Goal: Information Seeking & Learning: Learn about a topic

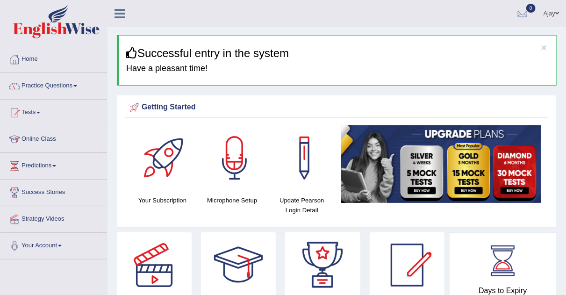
scroll to position [9, 0]
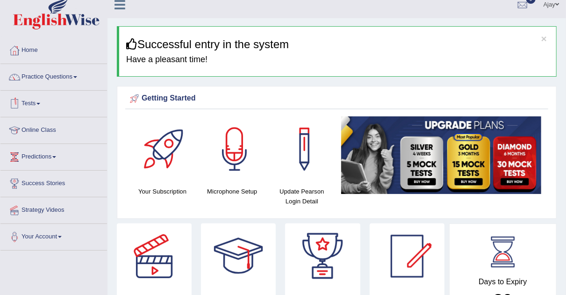
click at [39, 101] on link "Tests" at bounding box center [53, 102] width 107 height 23
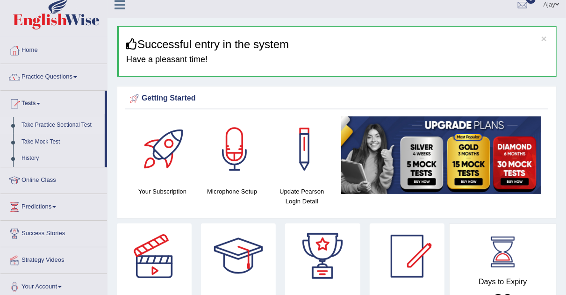
click at [84, 123] on link "Take Practice Sectional Test" at bounding box center [60, 125] width 87 height 17
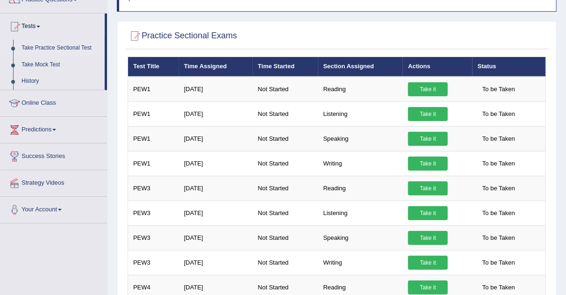
scroll to position [99, 0]
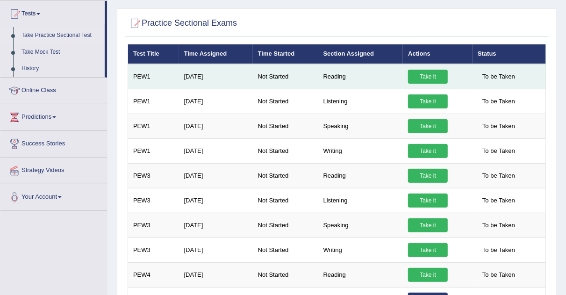
click at [424, 75] on link "Take it" at bounding box center [428, 77] width 40 height 14
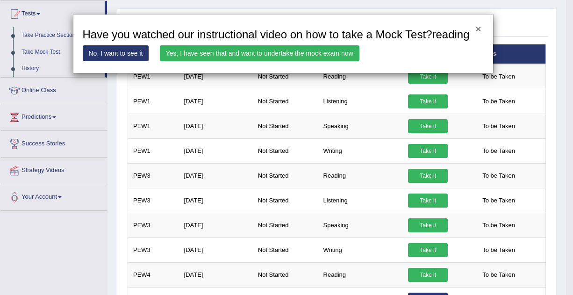
click at [479, 25] on button "×" at bounding box center [479, 29] width 6 height 10
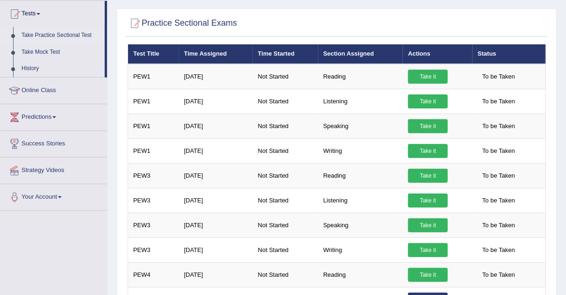
click at [66, 34] on link "Take Practice Sectional Test" at bounding box center [60, 35] width 87 height 17
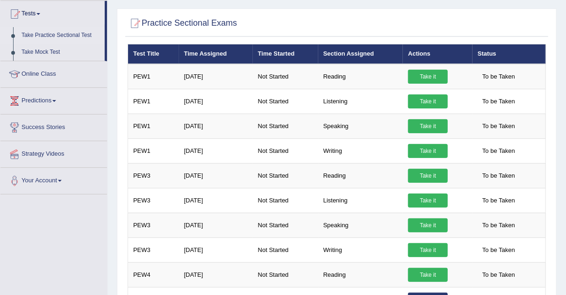
click at [66, 34] on link "Take Practice Sectional Test" at bounding box center [60, 35] width 87 height 17
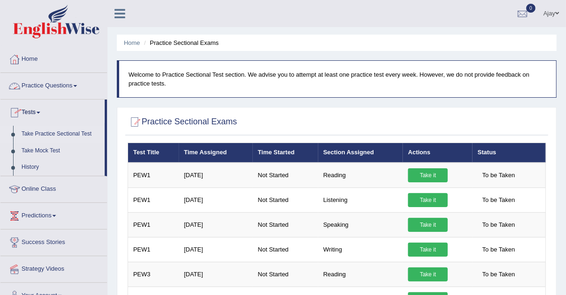
click at [79, 84] on link "Practice Questions" at bounding box center [53, 84] width 107 height 23
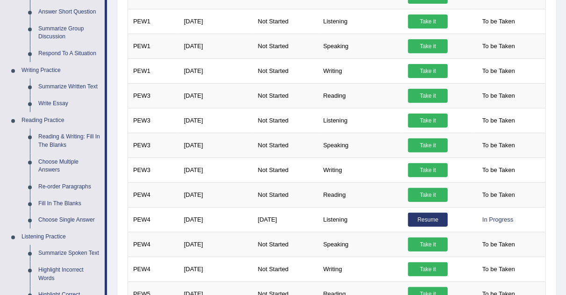
scroll to position [178, 0]
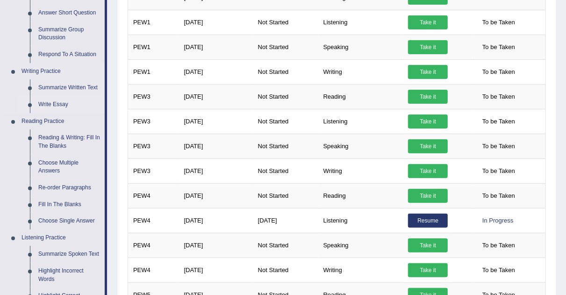
click at [67, 105] on link "Write Essay" at bounding box center [69, 104] width 71 height 17
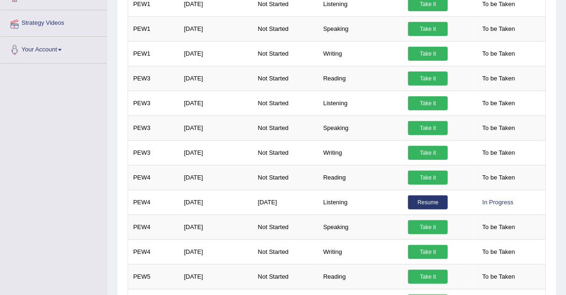
scroll to position [239, 0]
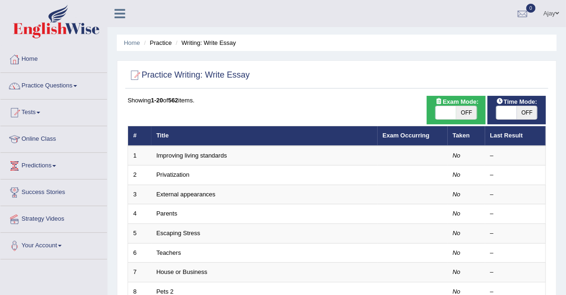
click at [459, 116] on span "OFF" at bounding box center [466, 112] width 21 height 13
checkbox input "true"
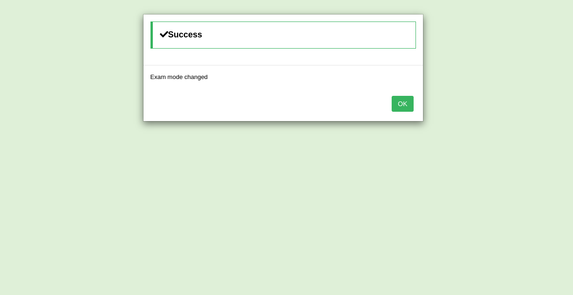
click at [403, 104] on button "OK" at bounding box center [403, 104] width 22 height 16
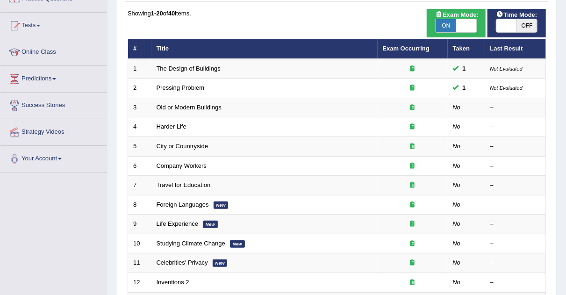
scroll to position [91, 0]
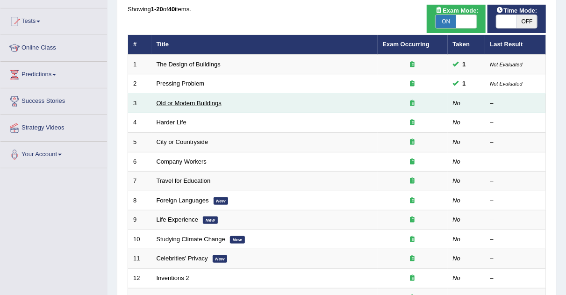
click at [217, 103] on link "Old or Modern Buildings" at bounding box center [189, 103] width 65 height 7
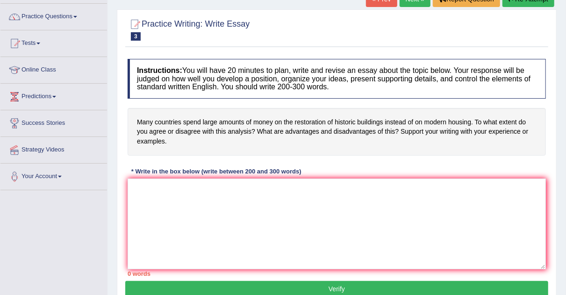
scroll to position [72, 0]
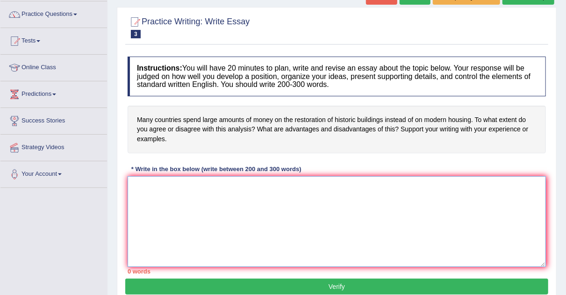
click at [195, 182] on textarea at bounding box center [337, 221] width 419 height 91
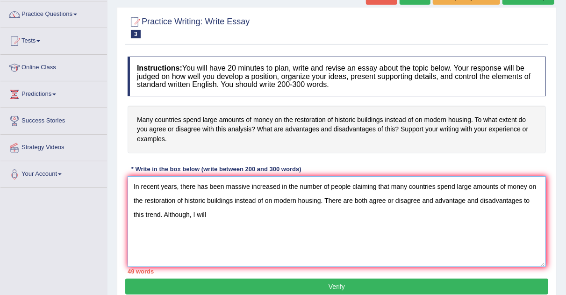
click at [324, 198] on textarea "In recent years, there has been massive increased in the number of people claim…" at bounding box center [337, 221] width 419 height 91
click at [351, 198] on textarea "In recent years, there has been massive increased in the number of people claim…" at bounding box center [337, 221] width 419 height 91
click at [354, 197] on textarea "In recent years, there has been massive increased in the number of people claim…" at bounding box center [337, 221] width 419 height 91
click at [348, 198] on textarea "In recent years, there has been massive increased in the number of people claim…" at bounding box center [337, 221] width 419 height 91
click at [285, 213] on textarea "In recent years, there has been massive increased in the number of people claim…" at bounding box center [337, 221] width 419 height 91
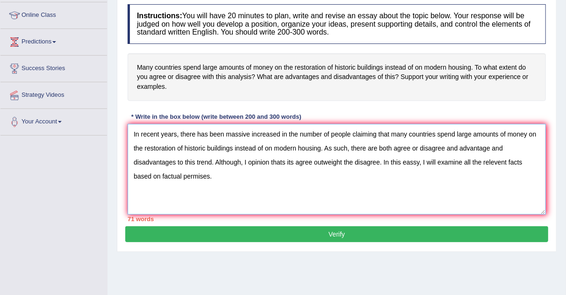
scroll to position [130, 0]
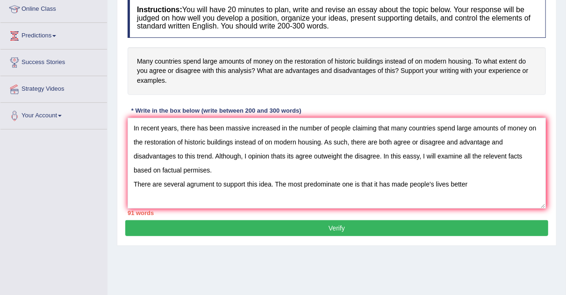
click at [271, 211] on div "91 words" at bounding box center [337, 213] width 419 height 9
click at [488, 180] on textarea "In recent years, there has been massive increased in the number of people claim…" at bounding box center [337, 163] width 419 height 91
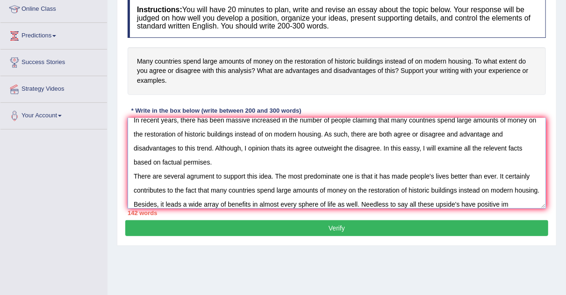
scroll to position [22, 0]
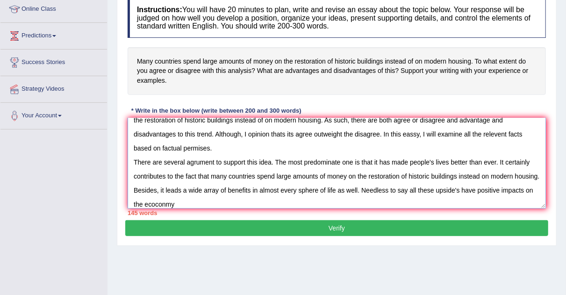
click at [193, 200] on textarea "In recent years, there has been massive increased in the number of people claim…" at bounding box center [337, 163] width 419 height 91
click at [208, 202] on textarea "In recent years, there has been massive increased in the number of people claim…" at bounding box center [337, 163] width 419 height 91
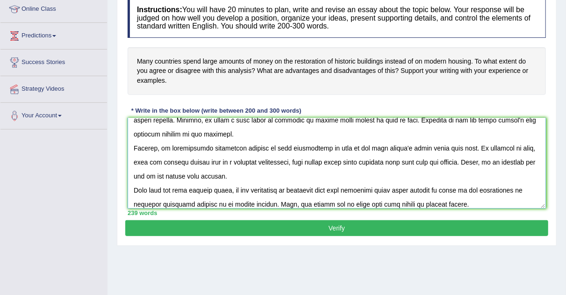
scroll to position [98, 0]
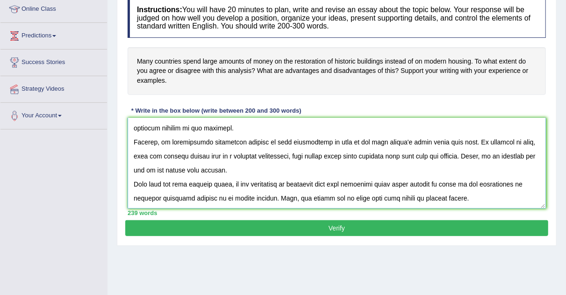
type textarea "In recent years, there has been massive increased in the number of people claim…"
click at [349, 224] on button "Verify" at bounding box center [336, 228] width 423 height 16
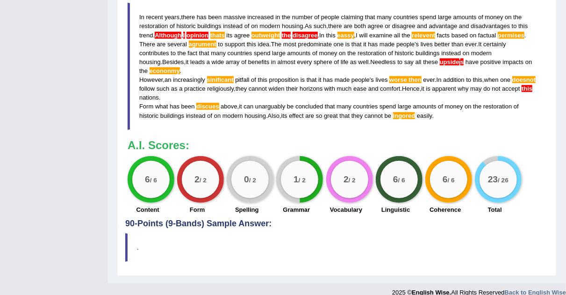
scroll to position [358, 0]
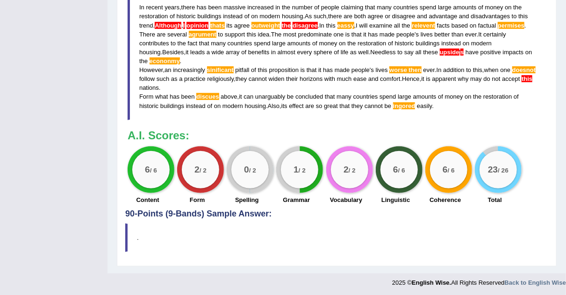
click at [509, 157] on div "23 / 26" at bounding box center [498, 169] width 37 height 37
click at [509, 150] on div "23 / 26" at bounding box center [498, 169] width 47 height 47
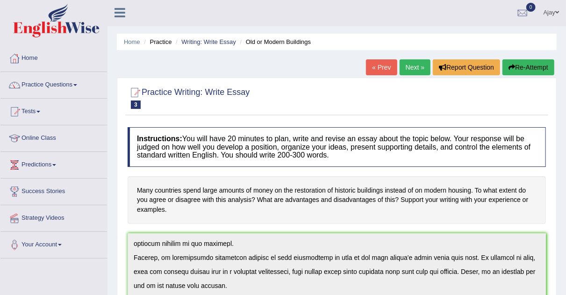
scroll to position [0, 0]
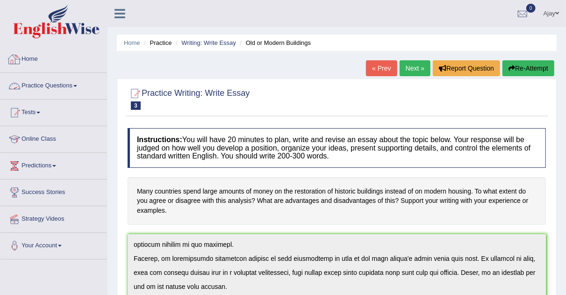
click at [79, 87] on link "Practice Questions" at bounding box center [53, 84] width 107 height 23
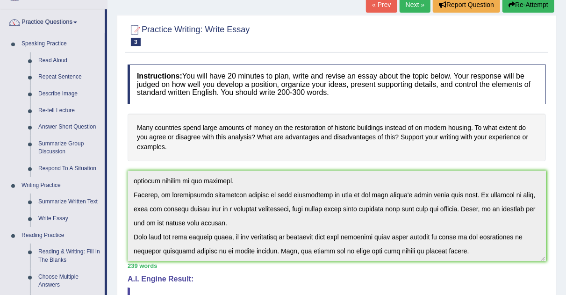
scroll to position [86, 0]
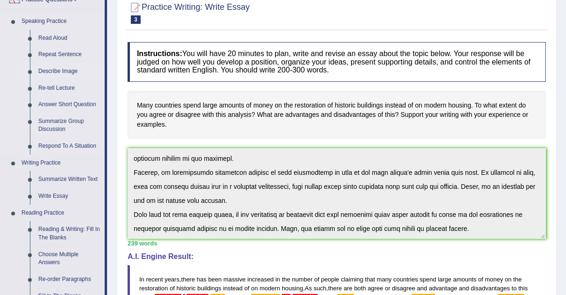
click at [66, 72] on link "Describe Image" at bounding box center [69, 71] width 71 height 17
click at [49, 71] on link "Describe Image" at bounding box center [69, 71] width 71 height 17
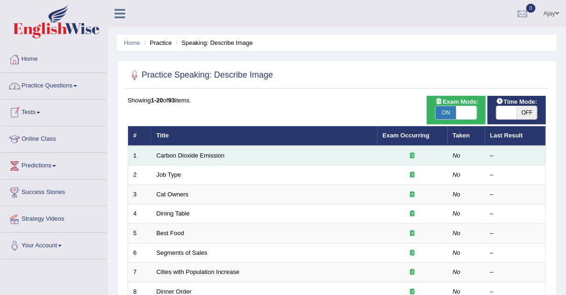
click at [199, 151] on td "Carbon Dioxide Emission" at bounding box center [265, 156] width 226 height 20
click at [199, 157] on link "Carbon Dioxide Emission" at bounding box center [191, 155] width 68 height 7
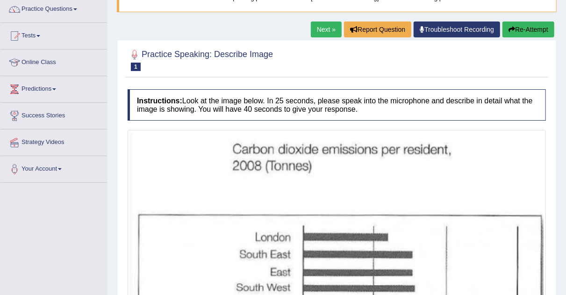
scroll to position [76, 0]
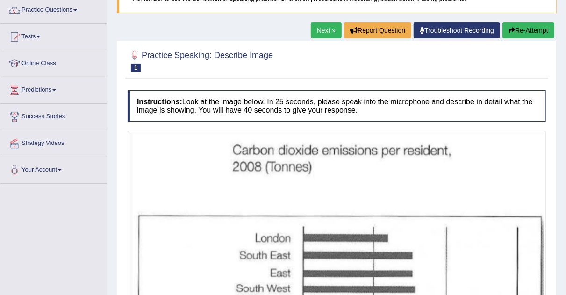
click at [320, 22] on link "Next »" at bounding box center [326, 30] width 31 height 16
click at [325, 29] on link "Next »" at bounding box center [326, 30] width 31 height 16
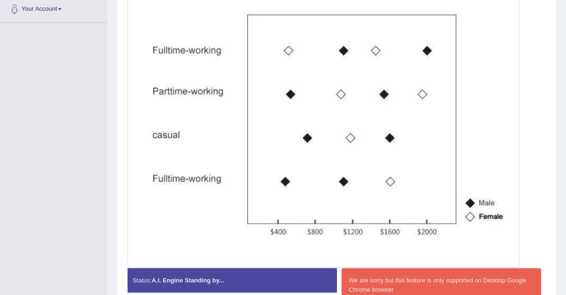
scroll to position [234, 0]
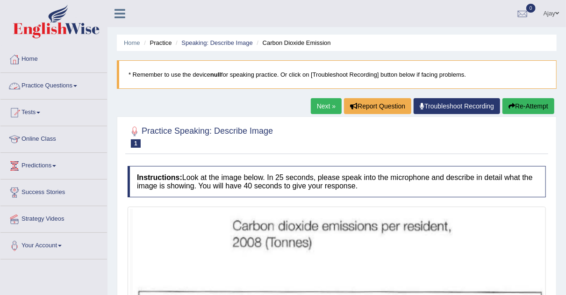
click at [76, 82] on link "Practice Questions" at bounding box center [53, 84] width 107 height 23
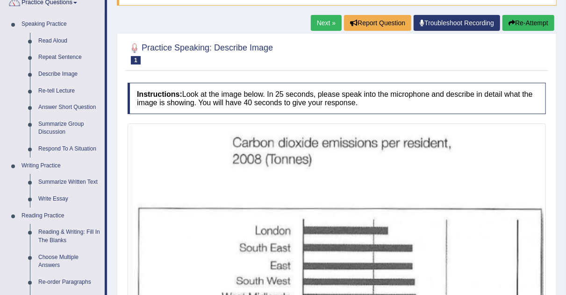
scroll to position [85, 0]
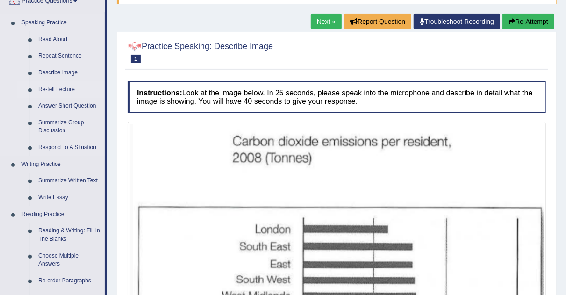
click at [50, 90] on link "Re-tell Lecture" at bounding box center [69, 89] width 71 height 17
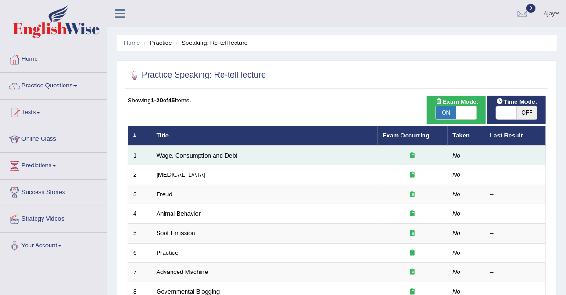
click at [218, 154] on link "Wage, Consumption and Debt" at bounding box center [197, 155] width 81 height 7
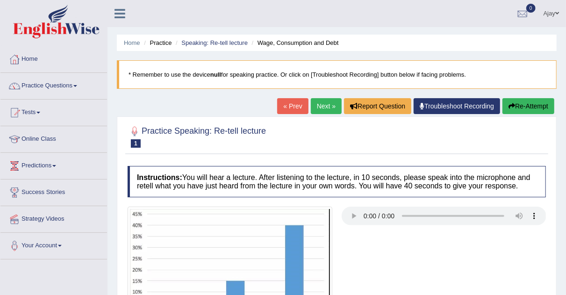
click at [320, 100] on link "Next »" at bounding box center [326, 106] width 31 height 16
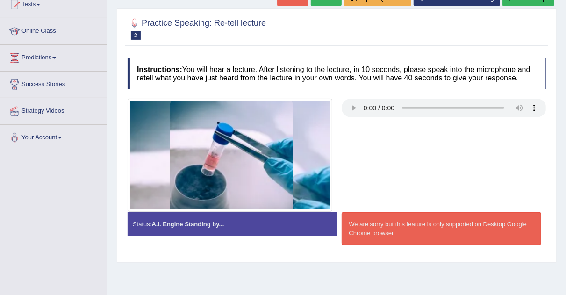
scroll to position [17, 0]
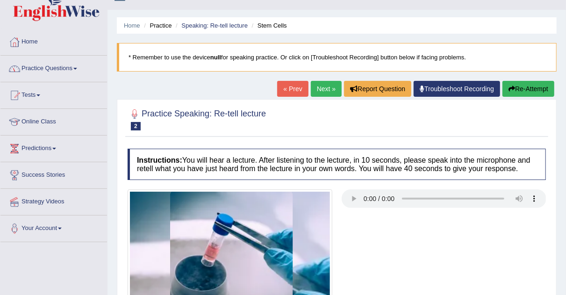
click at [77, 68] on span at bounding box center [75, 69] width 4 height 2
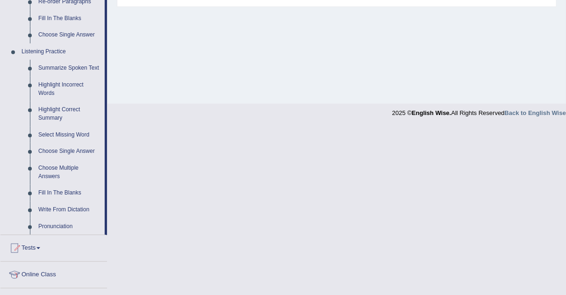
scroll to position [371, 0]
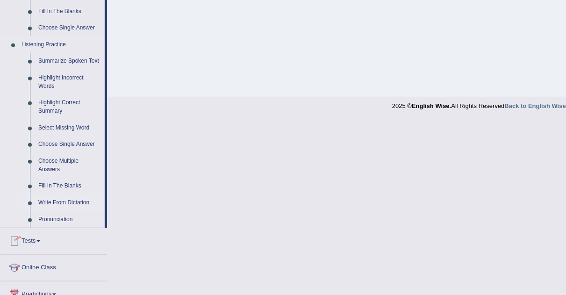
click at [61, 202] on link "Write From Dictation" at bounding box center [69, 203] width 71 height 17
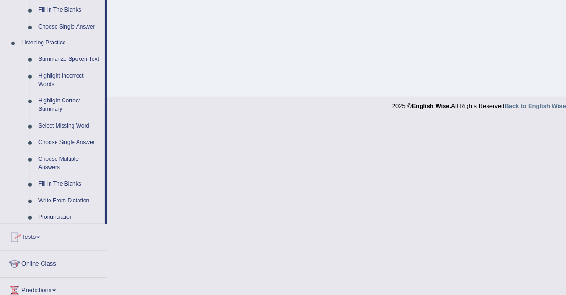
click at [61, 202] on ul "Home Practice Questions Speaking Practice Read Aloud Repeat Sentence Describe I…" at bounding box center [53, 29] width 107 height 709
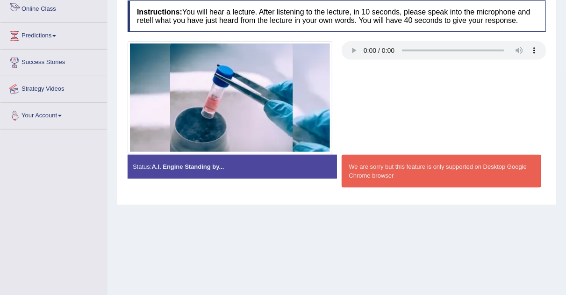
scroll to position [195, 0]
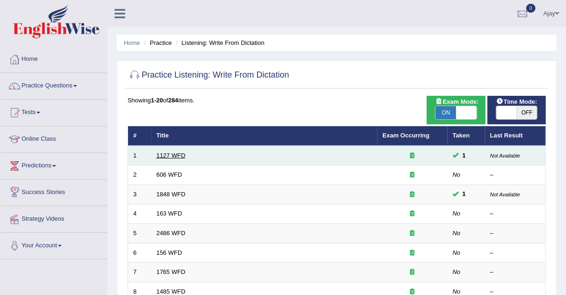
click at [174, 156] on link "1127 WFD" at bounding box center [171, 155] width 29 height 7
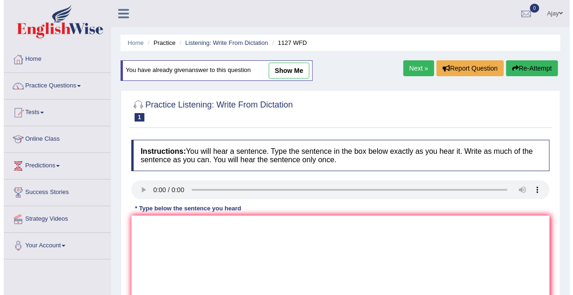
scroll to position [64, 0]
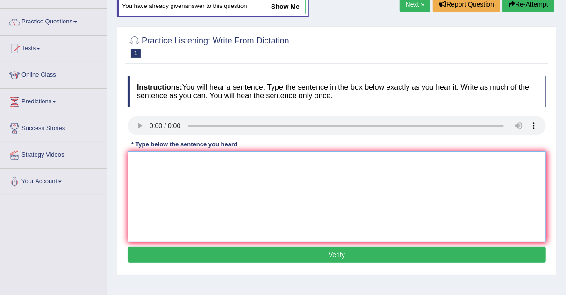
click at [145, 163] on textarea at bounding box center [337, 197] width 419 height 91
type textarea "t"
click at [146, 157] on textarea at bounding box center [337, 197] width 419 height 91
click at [183, 157] on textarea "A univeristy" at bounding box center [337, 197] width 419 height 91
drag, startPoint x: 196, startPoint y: 159, endPoint x: 246, endPoint y: 161, distance: 50.1
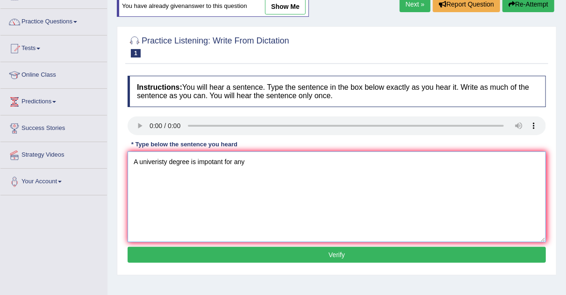
click at [246, 161] on textarea "A univeristy degree is impotant for any" at bounding box center [337, 197] width 419 height 91
type textarea "A univeristy degree is required to the enter many profession."
click at [276, 260] on button "Verify" at bounding box center [337, 255] width 419 height 16
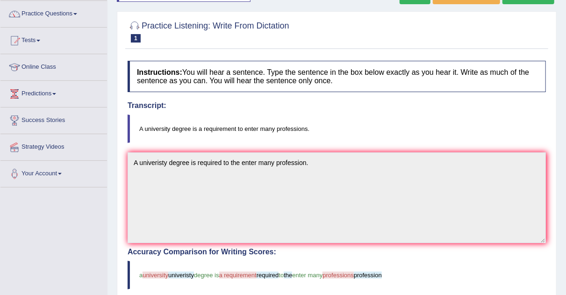
scroll to position [0, 0]
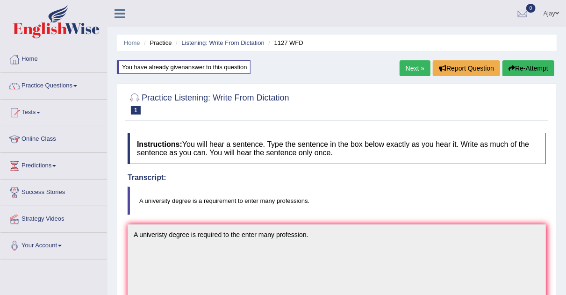
click at [419, 62] on link "Next »" at bounding box center [415, 68] width 31 height 16
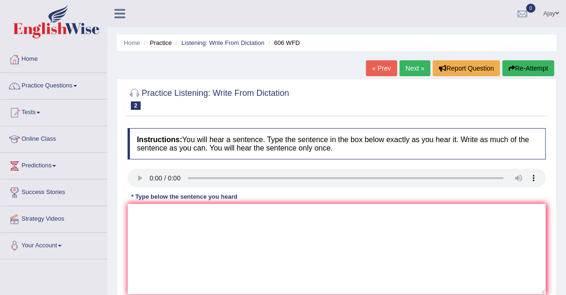
click at [156, 212] on div "Instructions: You will hear a sentence. Type the sentence in the box below exac…" at bounding box center [336, 222] width 423 height 199
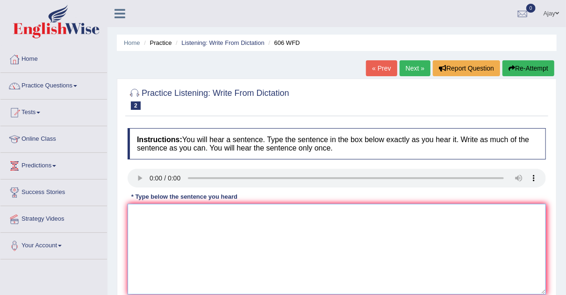
click at [142, 211] on textarea at bounding box center [337, 249] width 419 height 91
click at [151, 217] on textarea at bounding box center [337, 249] width 419 height 91
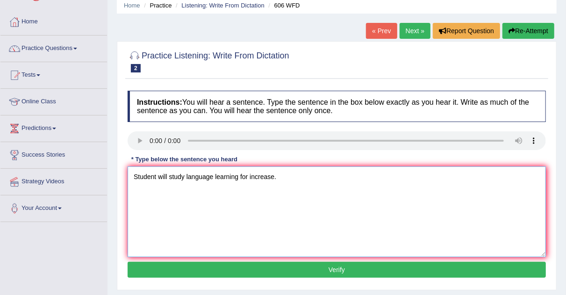
scroll to position [85, 0]
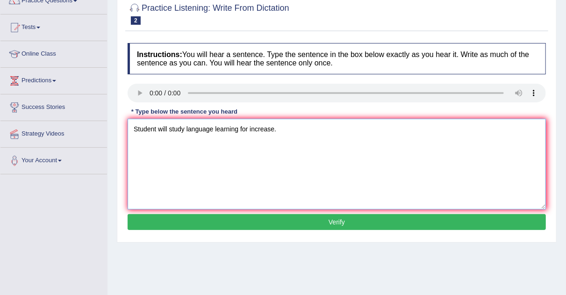
type textarea "Student will study language learning for increase."
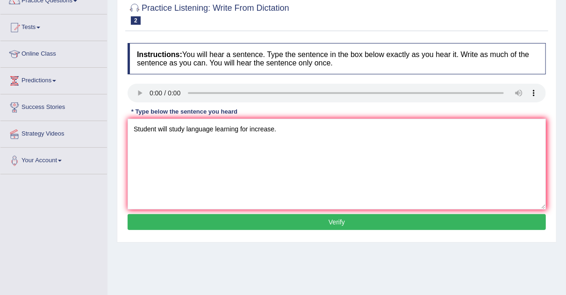
click at [319, 226] on button "Verify" at bounding box center [337, 222] width 419 height 16
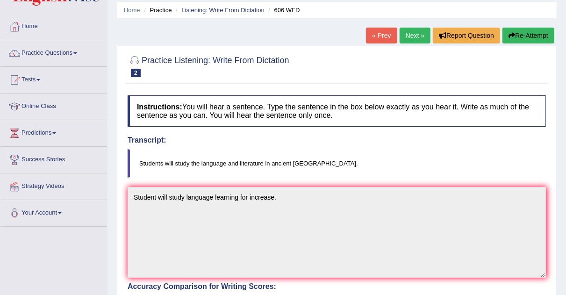
scroll to position [0, 0]
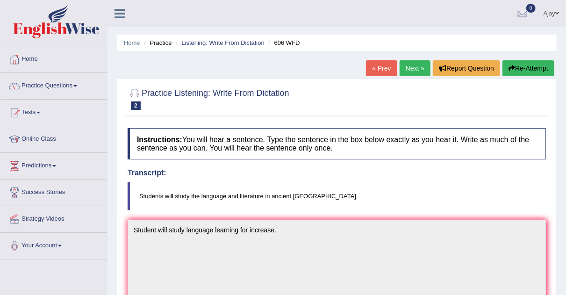
click at [462, 195] on blockquote "Students will study the language and literature in ancient [GEOGRAPHIC_DATA]." at bounding box center [337, 196] width 419 height 29
click at [416, 68] on link "Next »" at bounding box center [415, 68] width 31 height 16
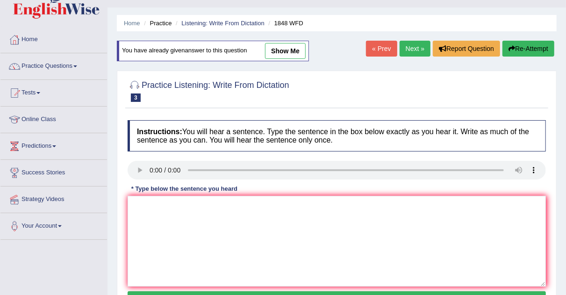
scroll to position [5, 0]
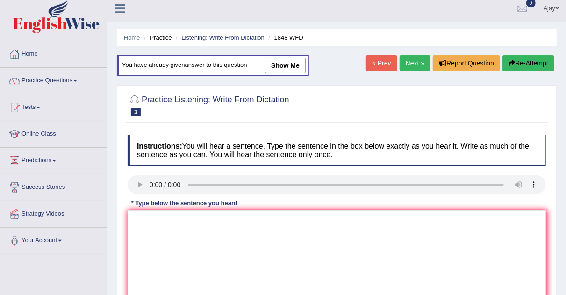
click at [348, 150] on h4 "Instructions: You will hear a sentence. Type the sentence in the box below exac…" at bounding box center [337, 150] width 419 height 31
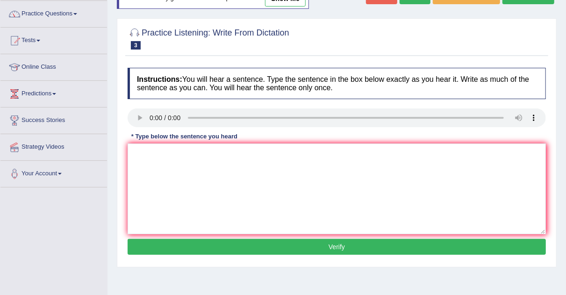
scroll to position [73, 0]
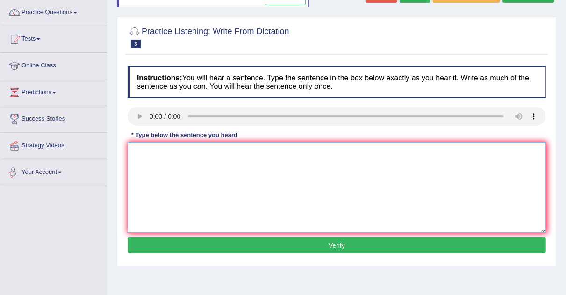
click at [174, 152] on textarea at bounding box center [337, 187] width 419 height 91
click at [189, 150] on textarea "Student most" at bounding box center [337, 187] width 419 height 91
click at [231, 159] on textarea "Student most present valid" at bounding box center [337, 187] width 419 height 91
type textarea "Student most present valid identify to enrolled in this course."
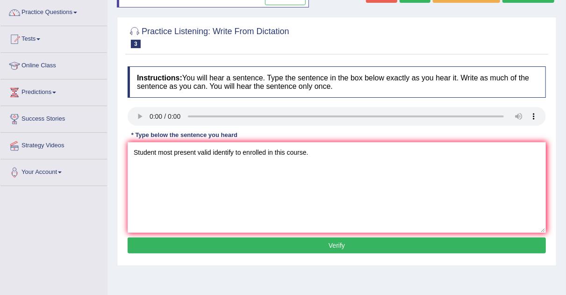
click at [383, 246] on button "Verify" at bounding box center [337, 246] width 419 height 16
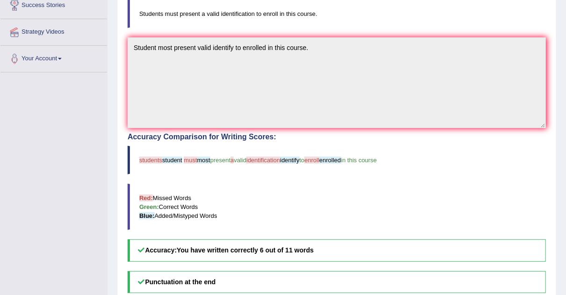
scroll to position [0, 0]
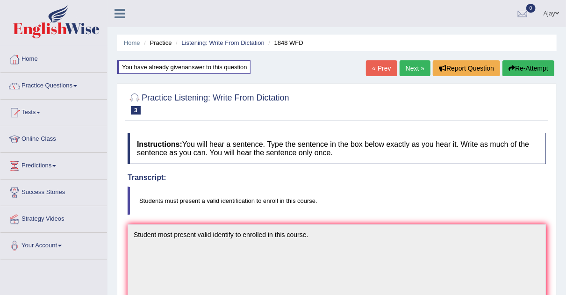
click at [408, 63] on link "Next »" at bounding box center [415, 68] width 31 height 16
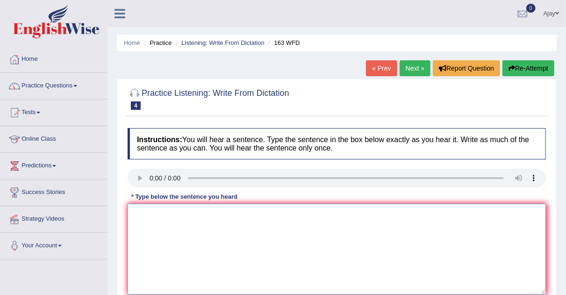
click at [156, 212] on textarea at bounding box center [337, 249] width 419 height 91
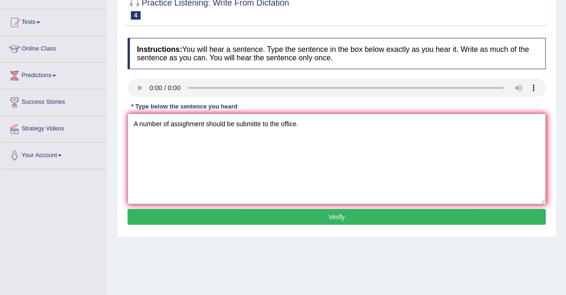
scroll to position [92, 0]
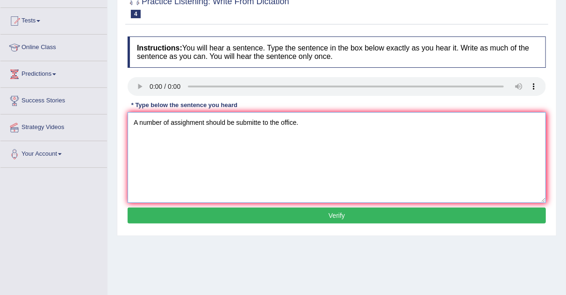
type textarea "A number of assighment should be submitte to the office."
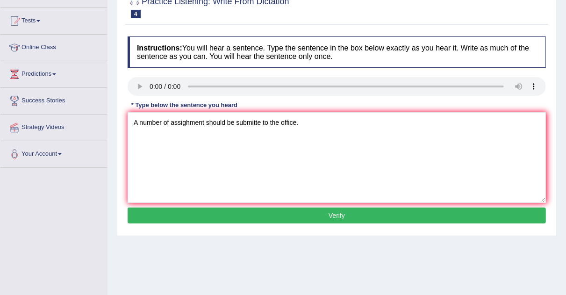
click at [375, 218] on button "Verify" at bounding box center [337, 216] width 419 height 16
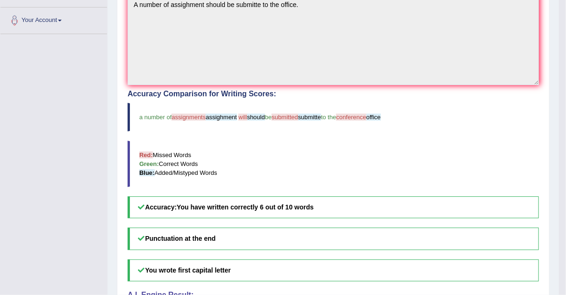
scroll to position [234, 0]
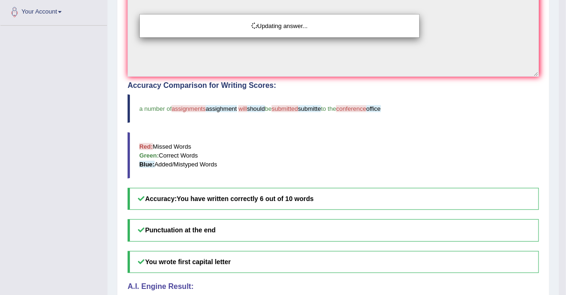
click at [480, 177] on div "Updating answer..." at bounding box center [283, 147] width 566 height 295
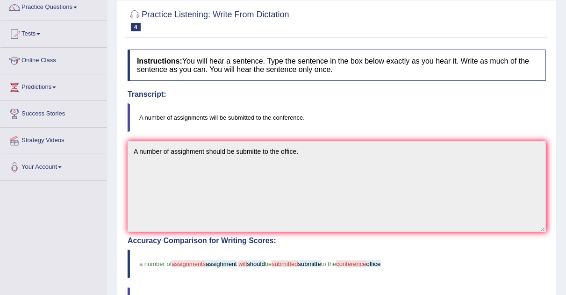
scroll to position [0, 0]
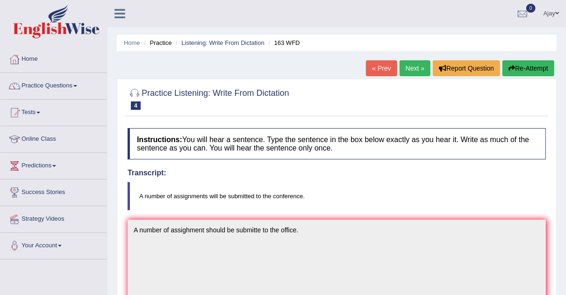
click at [419, 65] on link "Next »" at bounding box center [415, 68] width 31 height 16
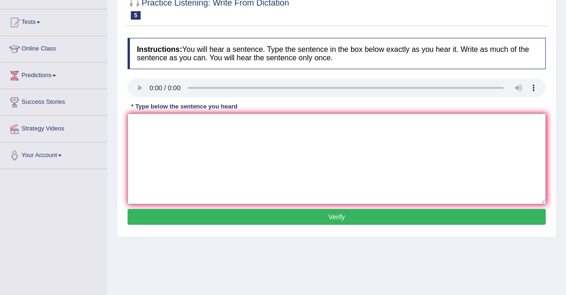
click at [181, 114] on textarea at bounding box center [337, 159] width 419 height 91
click at [145, 125] on textarea at bounding box center [337, 159] width 419 height 91
click at [153, 123] on textarea "It is" at bounding box center [337, 159] width 419 height 91
click at [185, 127] on textarea "It is quite clear" at bounding box center [337, 159] width 419 height 91
click at [240, 123] on textarea "It is quite clear there are facial" at bounding box center [337, 159] width 419 height 91
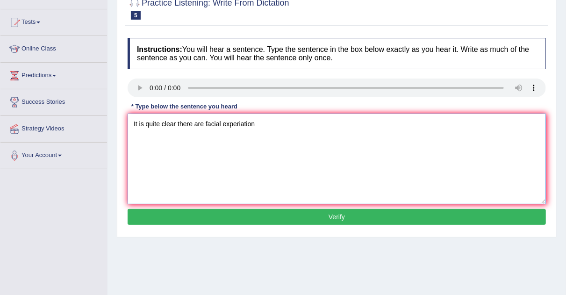
click at [290, 130] on textarea "It is quite clear there are facial experiation" at bounding box center [337, 159] width 419 height 91
click at [266, 126] on textarea "It is quite clear there are facial experiation" at bounding box center [337, 159] width 419 height 91
type textarea "It is quite clear there are facial experiation cross the world."
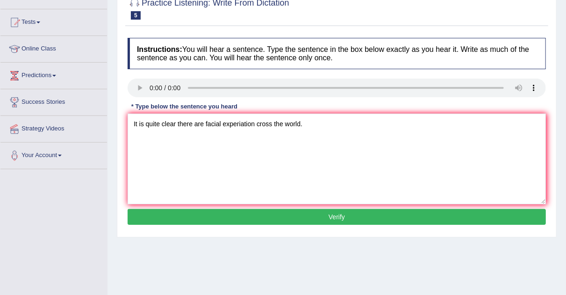
click at [287, 223] on button "Verify" at bounding box center [337, 217] width 419 height 16
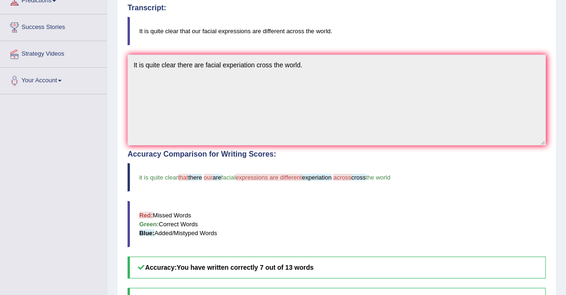
scroll to position [165, 0]
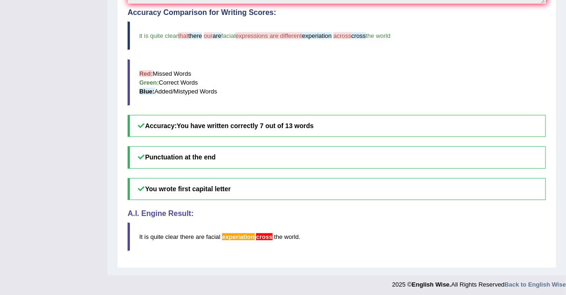
click at [483, 190] on h5 "You wrote first capital letter" at bounding box center [337, 189] width 419 height 22
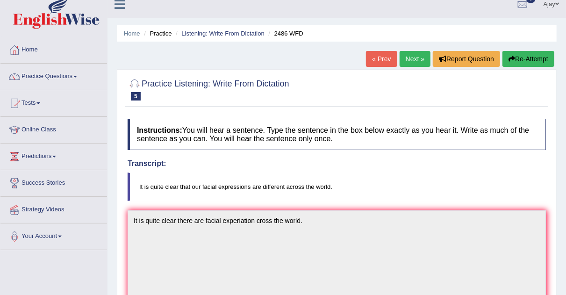
scroll to position [0, 0]
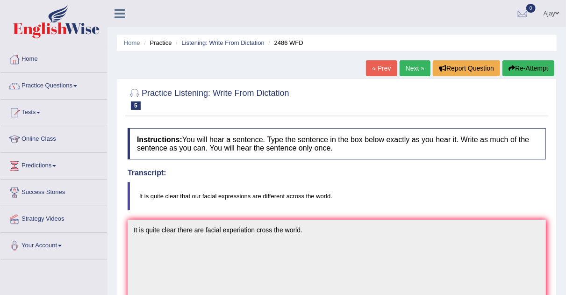
click at [417, 66] on link "Next »" at bounding box center [415, 68] width 31 height 16
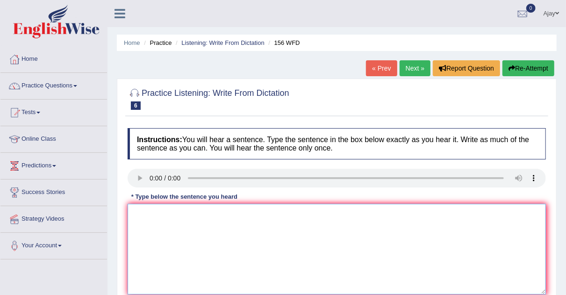
click at [149, 226] on textarea at bounding box center [337, 249] width 419 height 91
click at [193, 215] on textarea "All yours assignment due" at bounding box center [337, 249] width 419 height 91
click at [253, 215] on textarea "All yours assignment should be due" at bounding box center [337, 249] width 419 height 91
click at [313, 215] on textarea "All yours assignment should be due by tommorrow" at bounding box center [337, 249] width 419 height 91
click at [267, 212] on textarea "All yours assignment should be due by tommorrow" at bounding box center [337, 249] width 419 height 91
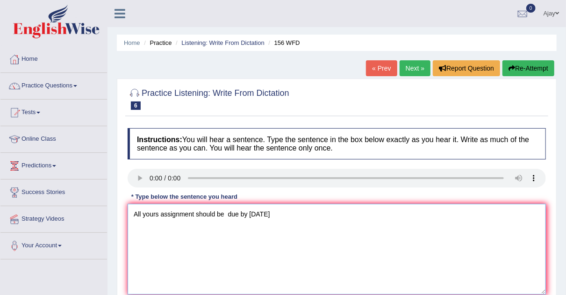
click at [282, 212] on textarea "All yours assignment should be due by tomorrow" at bounding box center [337, 249] width 419 height 91
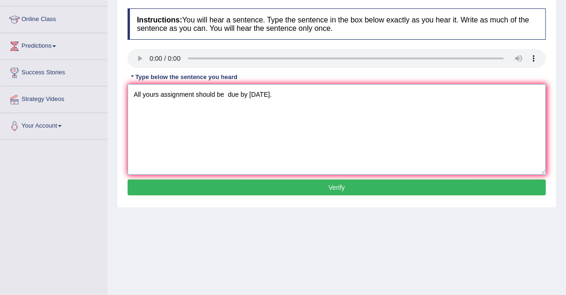
scroll to position [120, 0]
type textarea "All yours assignment should be due by tomorrow."
click at [384, 186] on button "Verify" at bounding box center [337, 188] width 419 height 16
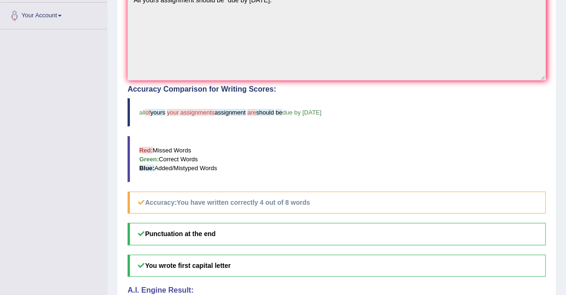
click at [456, 255] on h5 "You wrote first capital letter" at bounding box center [337, 266] width 419 height 22
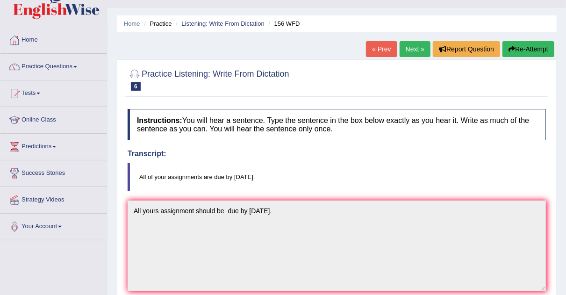
scroll to position [14, 0]
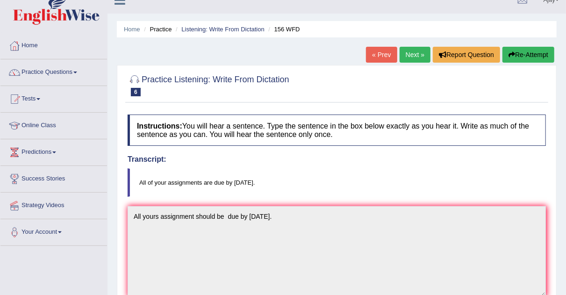
click at [411, 54] on link "Next »" at bounding box center [415, 55] width 31 height 16
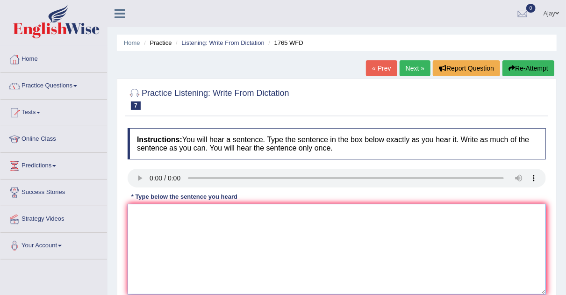
click at [162, 213] on textarea at bounding box center [337, 249] width 419 height 91
click at [215, 219] on textarea "Application form should" at bounding box center [337, 249] width 419 height 91
click at [263, 212] on textarea "Application form for sharing accomundation" at bounding box center [337, 249] width 419 height 91
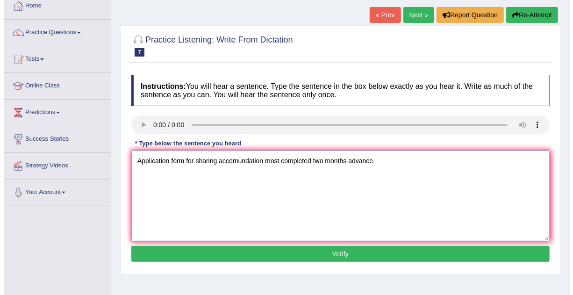
scroll to position [87, 0]
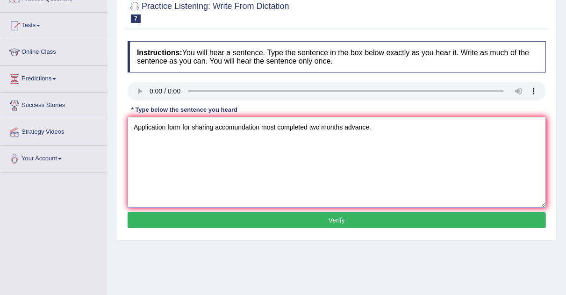
type textarea "Application form for sharing accomundation most completed two months advance."
click at [361, 221] on button "Verify" at bounding box center [337, 220] width 419 height 16
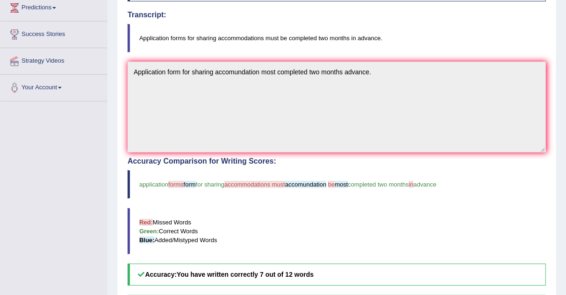
scroll to position [160, 0]
